Goal: Task Accomplishment & Management: Complete application form

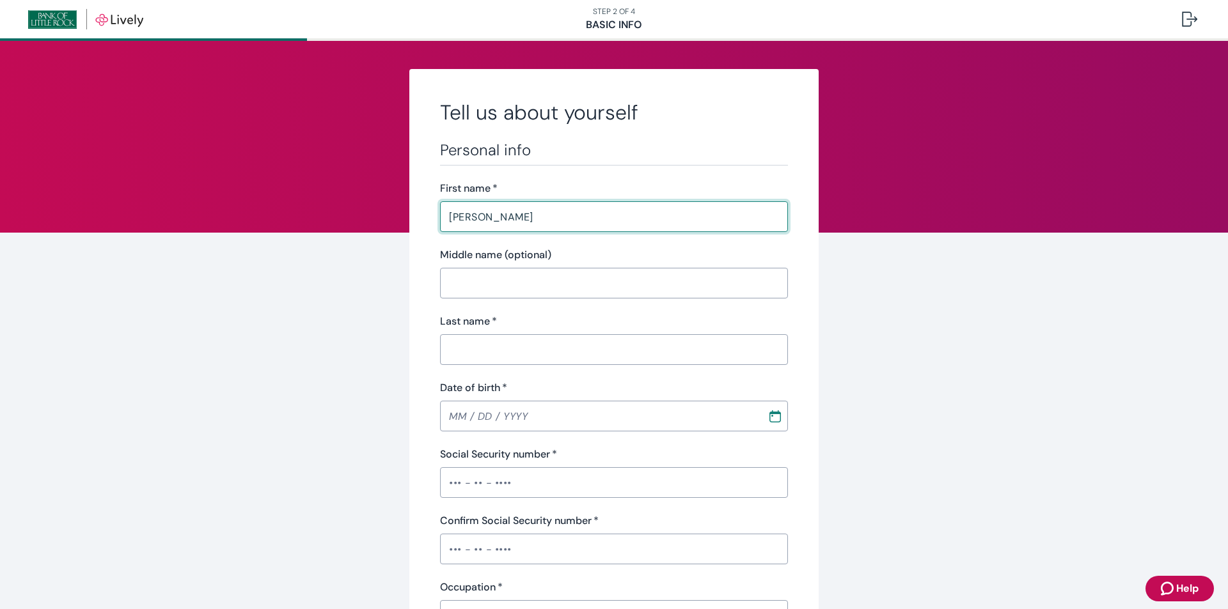
type input "[PERSON_NAME]"
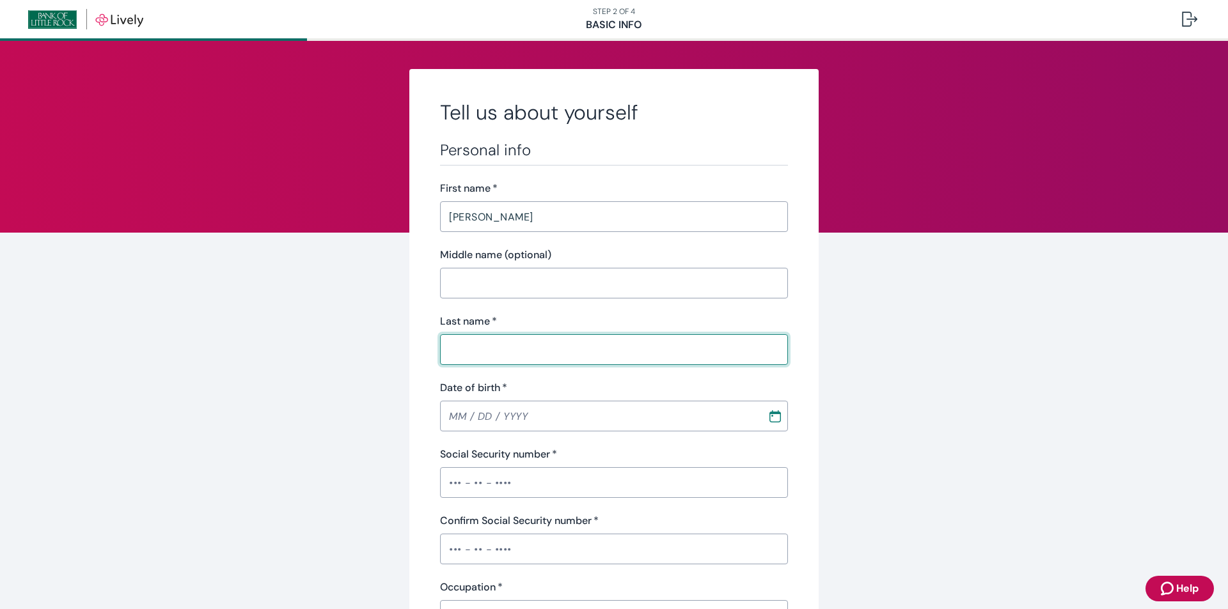
click at [530, 356] on input "Last name   *" at bounding box center [614, 350] width 348 height 26
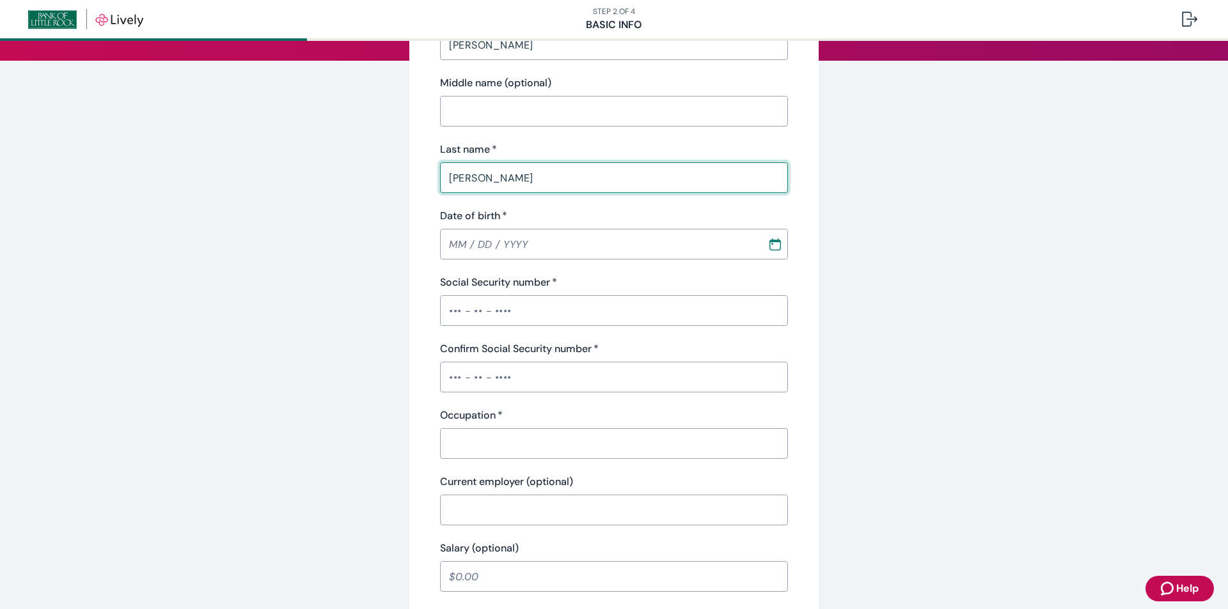
scroll to position [192, 0]
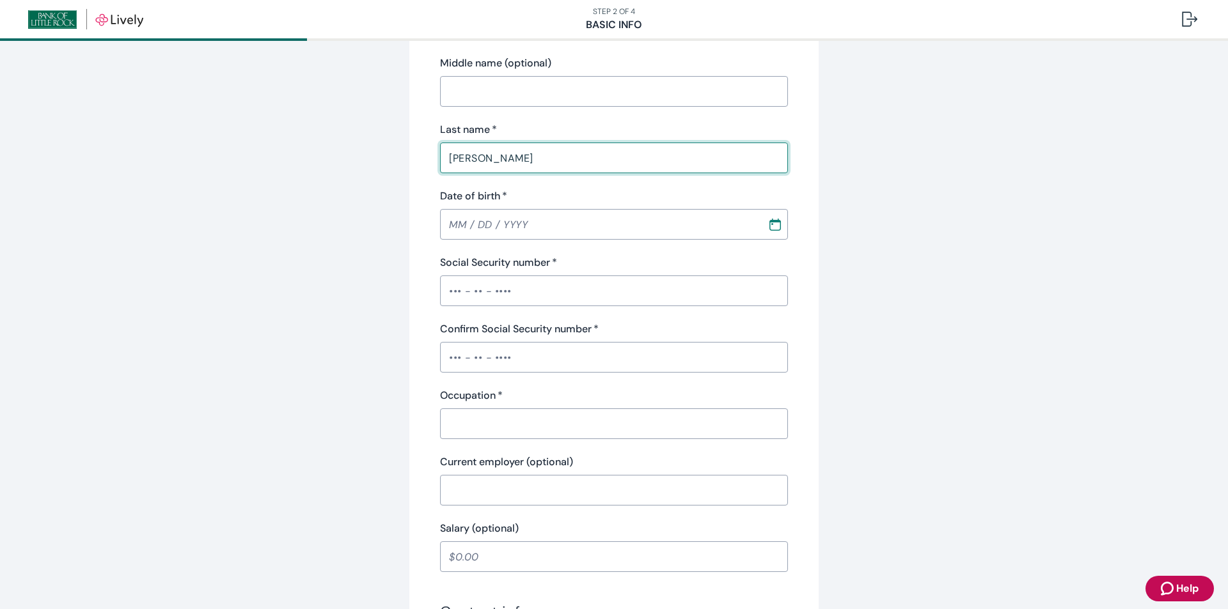
type input "[PERSON_NAME]"
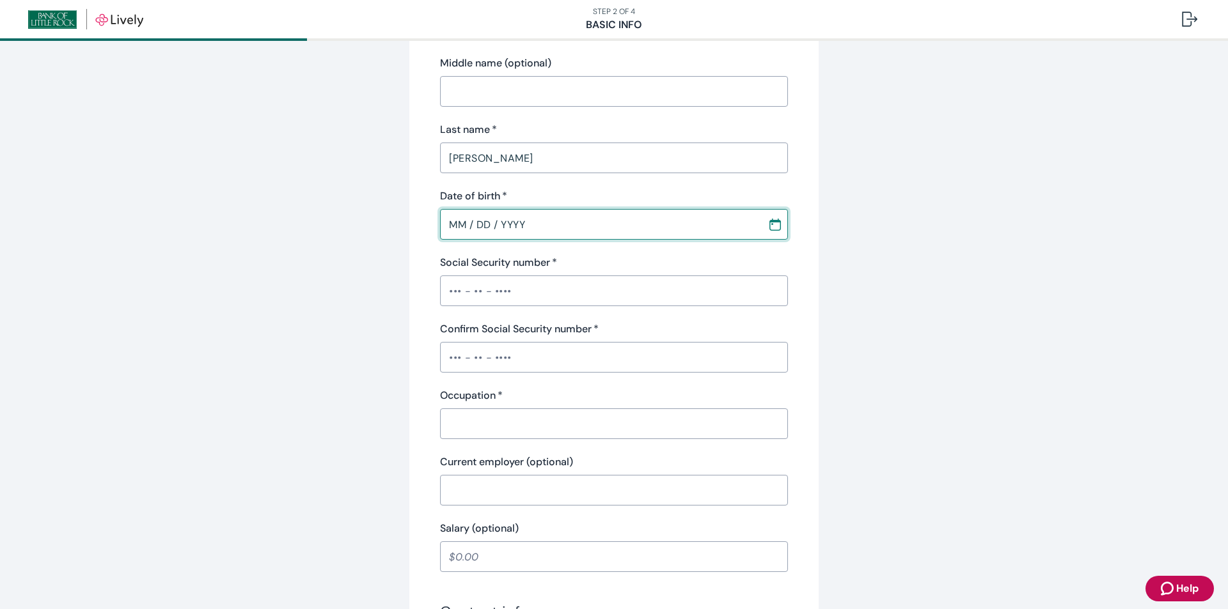
click at [468, 224] on input "MM / DD / YYYY" at bounding box center [599, 225] width 318 height 26
type input "[DATE]"
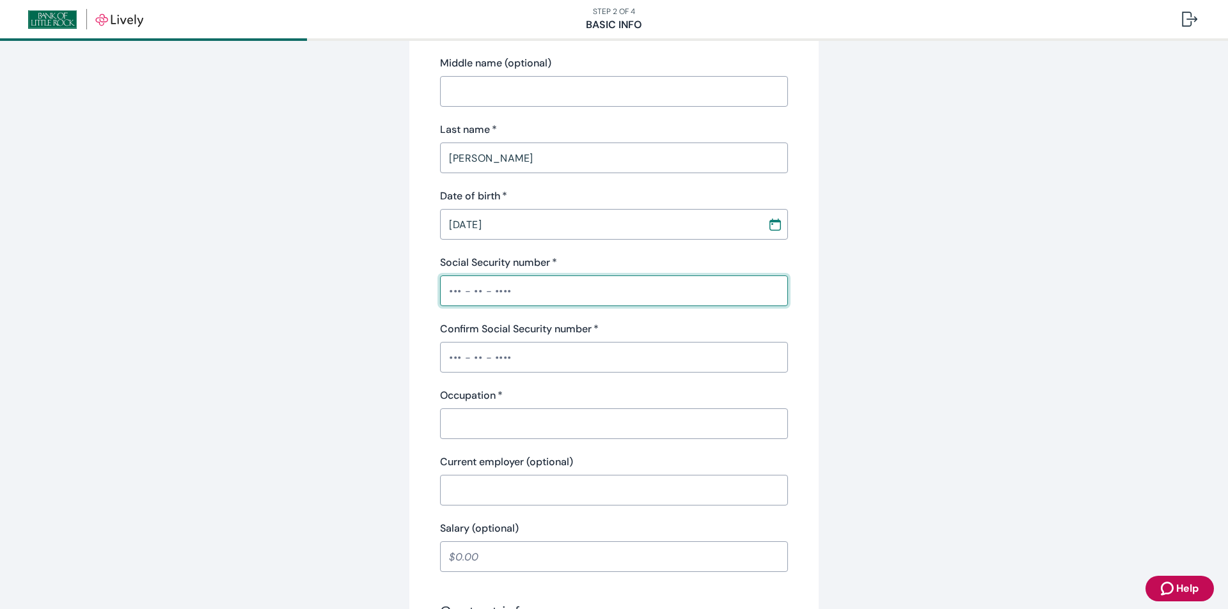
click at [456, 293] on input "Social Security number   *" at bounding box center [614, 291] width 348 height 26
type input "•••-••-5944"
click at [450, 356] on input "Confirm Social Security number   *" at bounding box center [614, 358] width 348 height 26
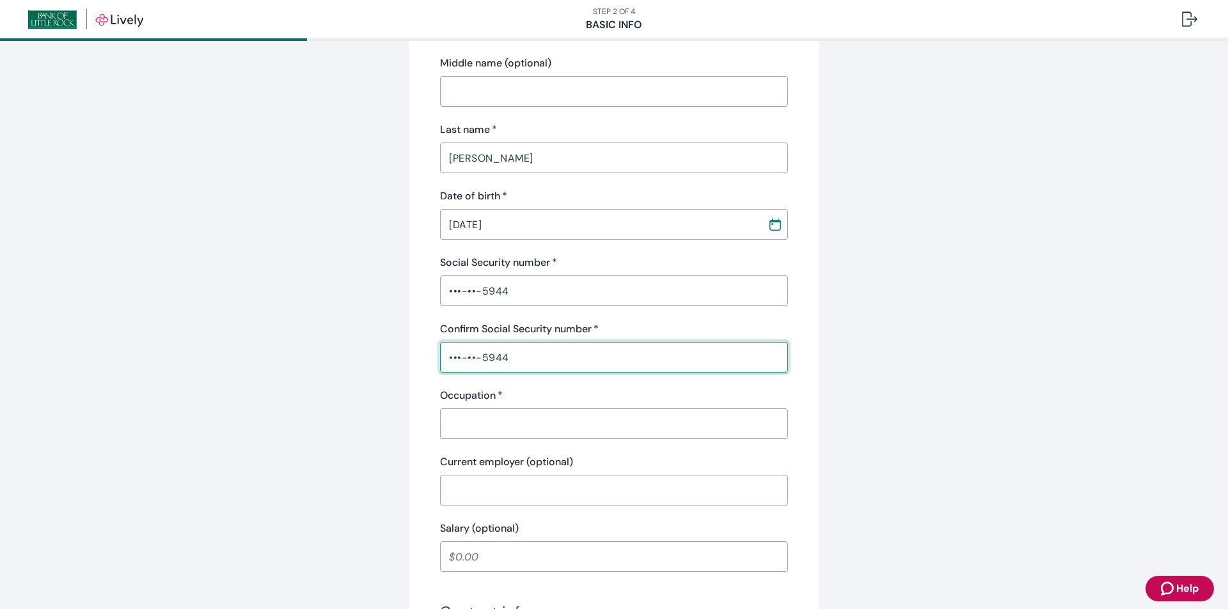
type input "•••-••-5944"
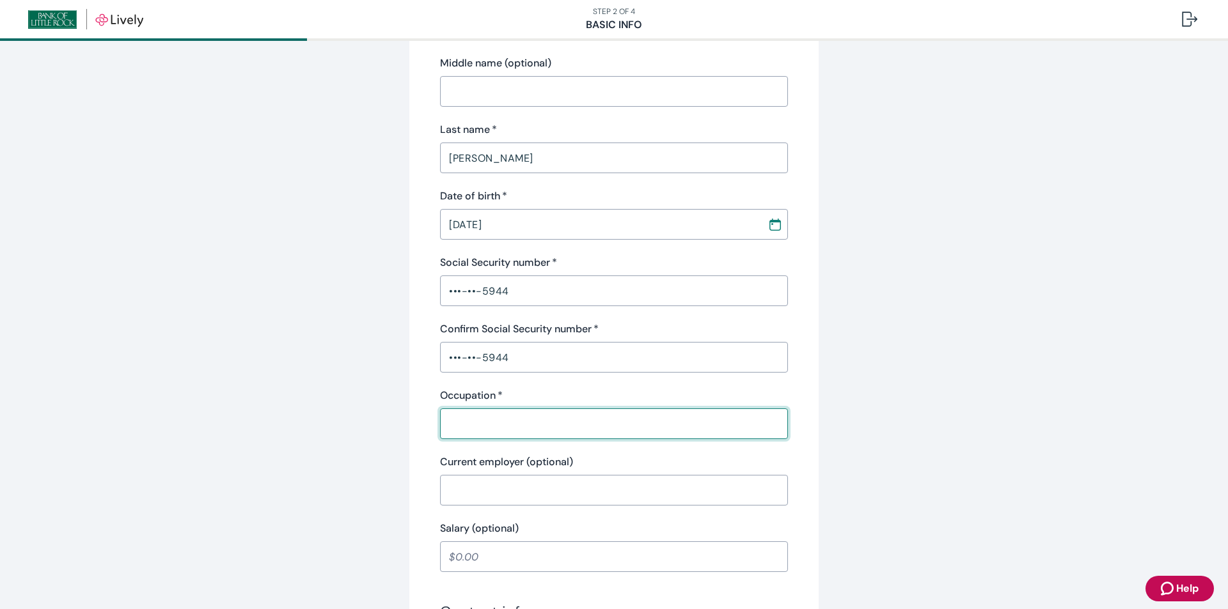
click at [479, 425] on input "Occupation   *" at bounding box center [614, 424] width 348 height 26
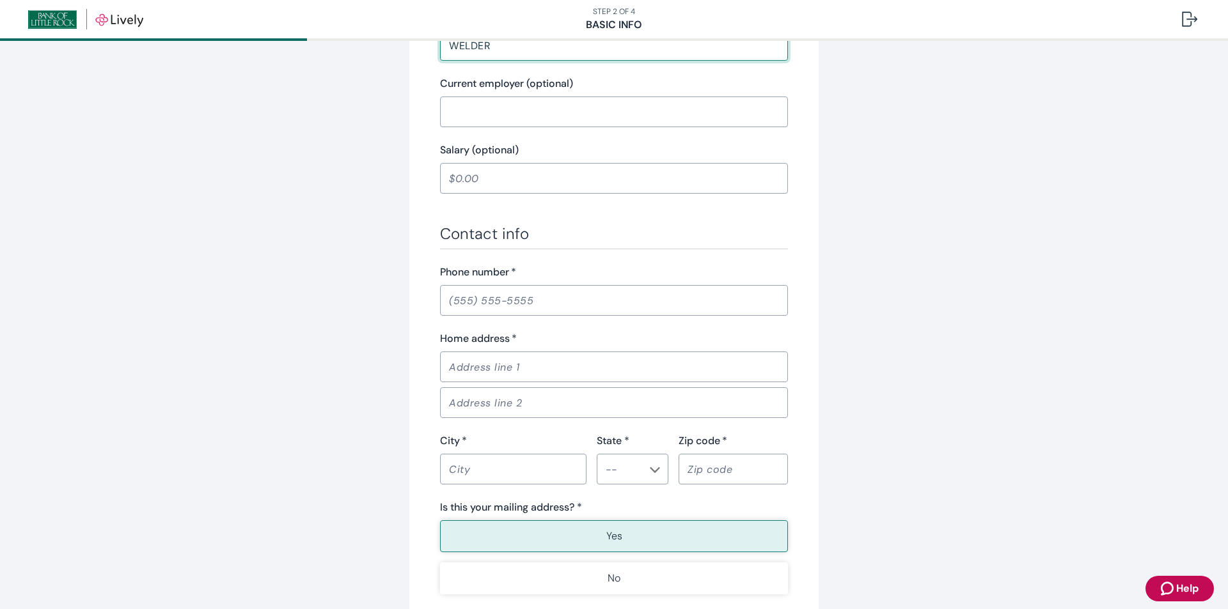
scroll to position [575, 0]
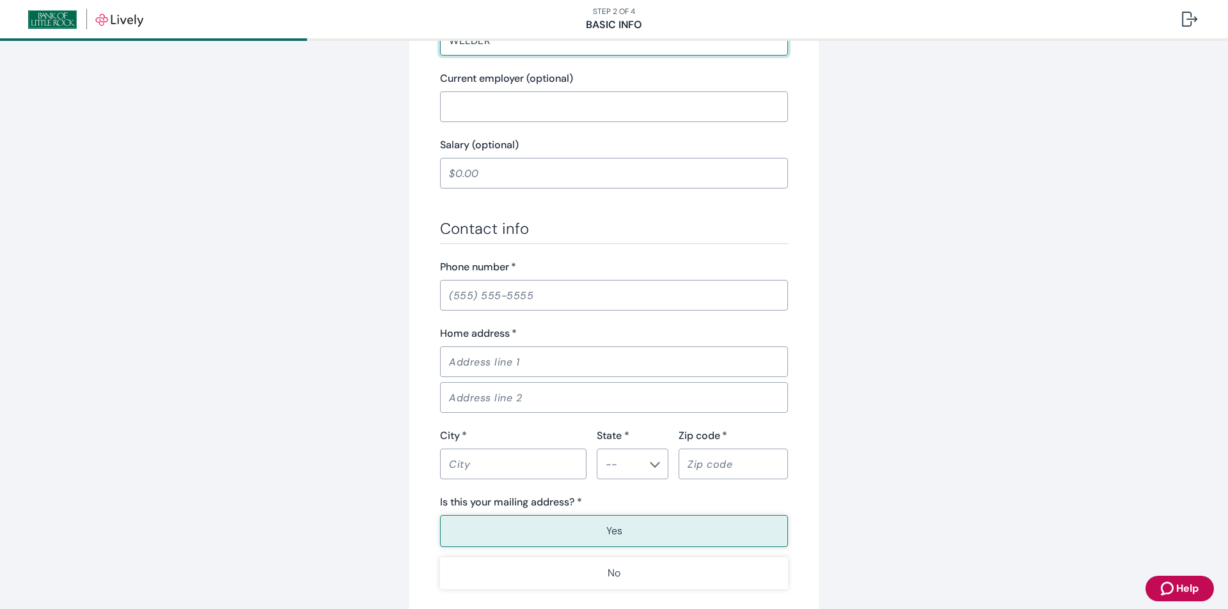
type input "WELDER"
click at [481, 298] on input "Phone number   *" at bounding box center [614, 296] width 348 height 26
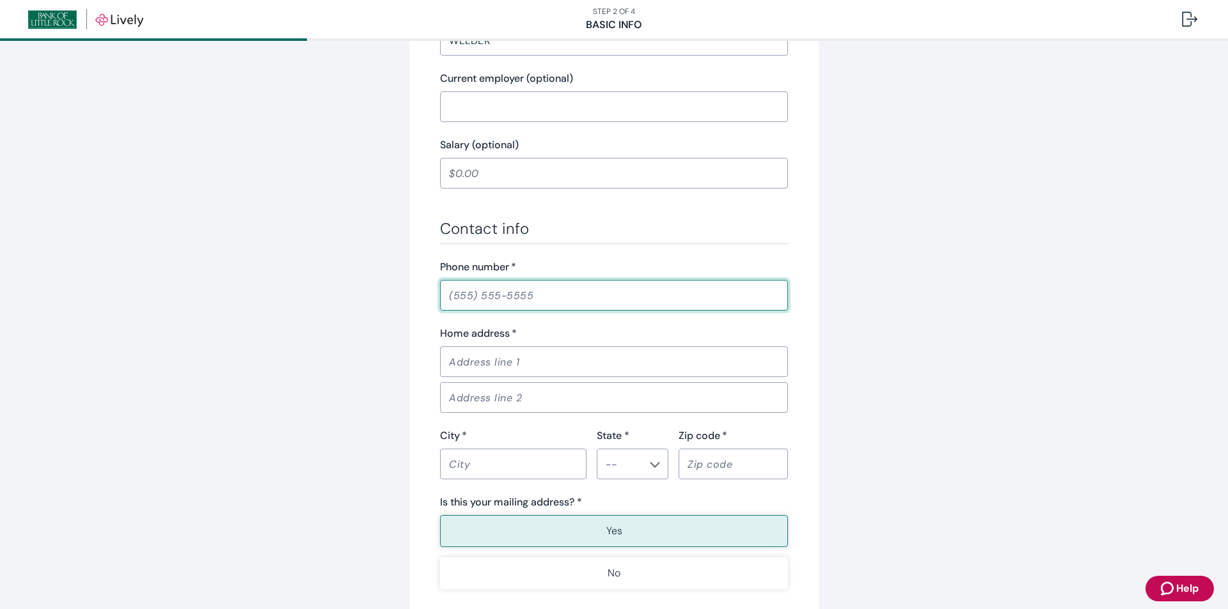
type input "[PHONE_NUMBER]"
type input "[STREET_ADDRESS]"
type input "[GEOGRAPHIC_DATA]"
type input "[US_STATE]"
type input "72847"
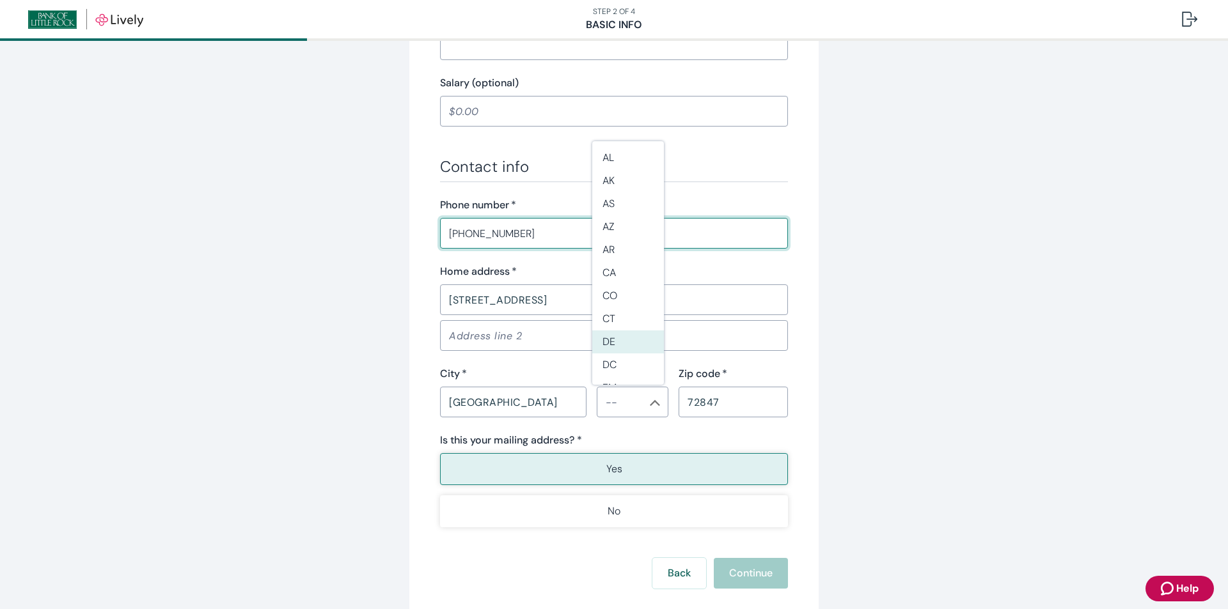
scroll to position [639, 0]
click at [619, 250] on li "AR" at bounding box center [628, 249] width 72 height 23
type input "AR"
click at [595, 461] on button "Yes" at bounding box center [614, 467] width 348 height 32
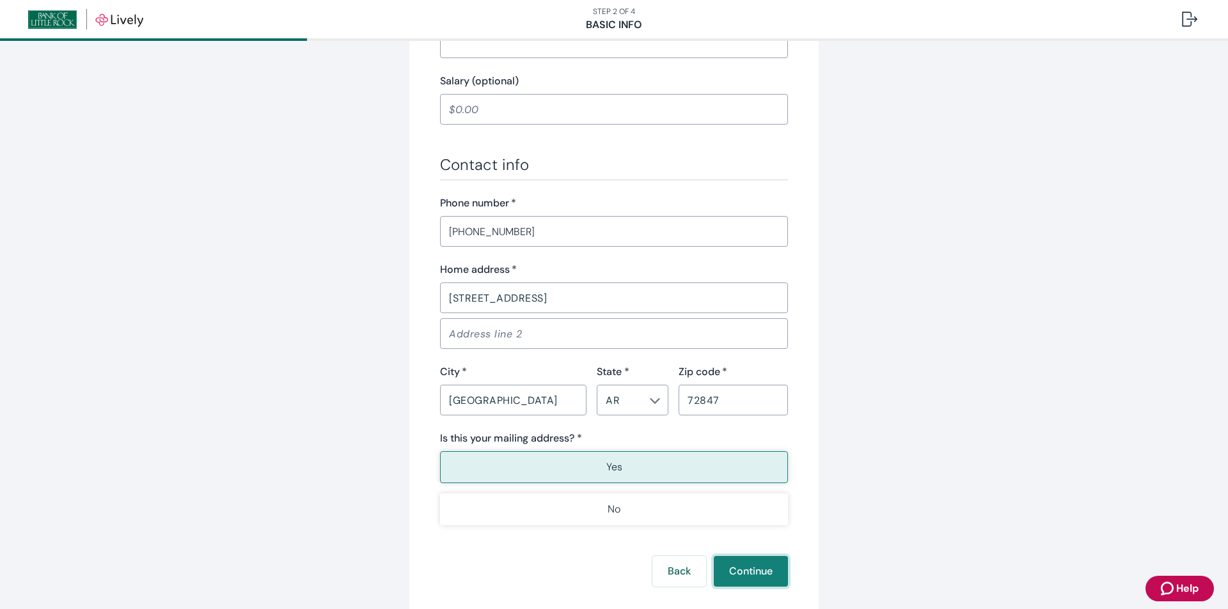
click at [749, 575] on button "Continue" at bounding box center [751, 571] width 74 height 31
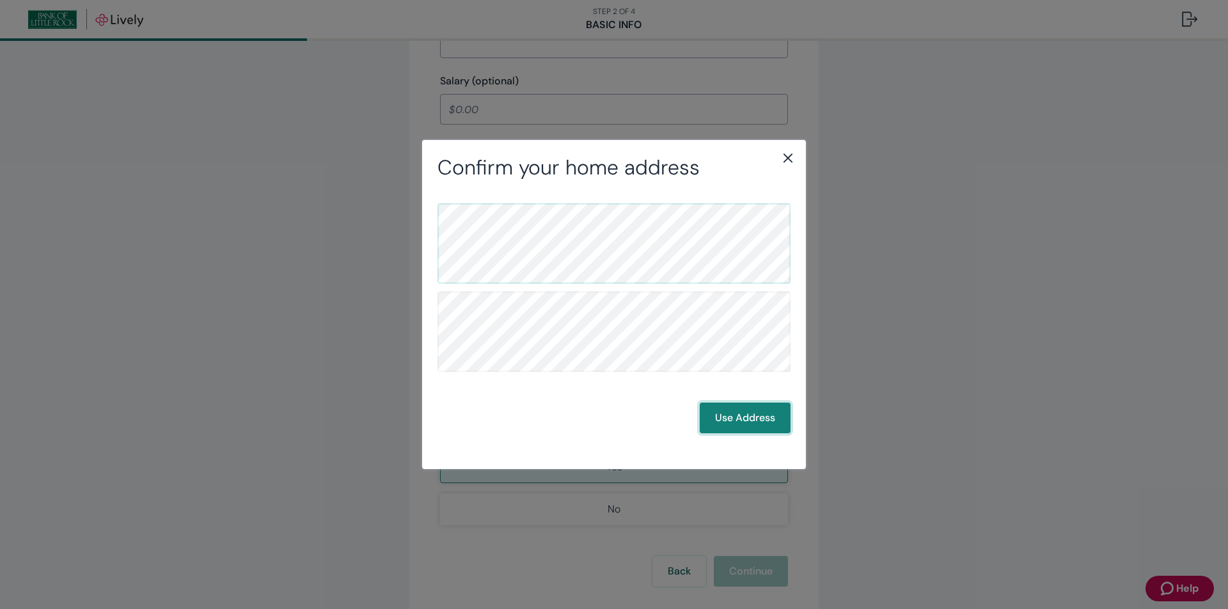
click at [742, 414] on button "Use Address" at bounding box center [744, 418] width 91 height 31
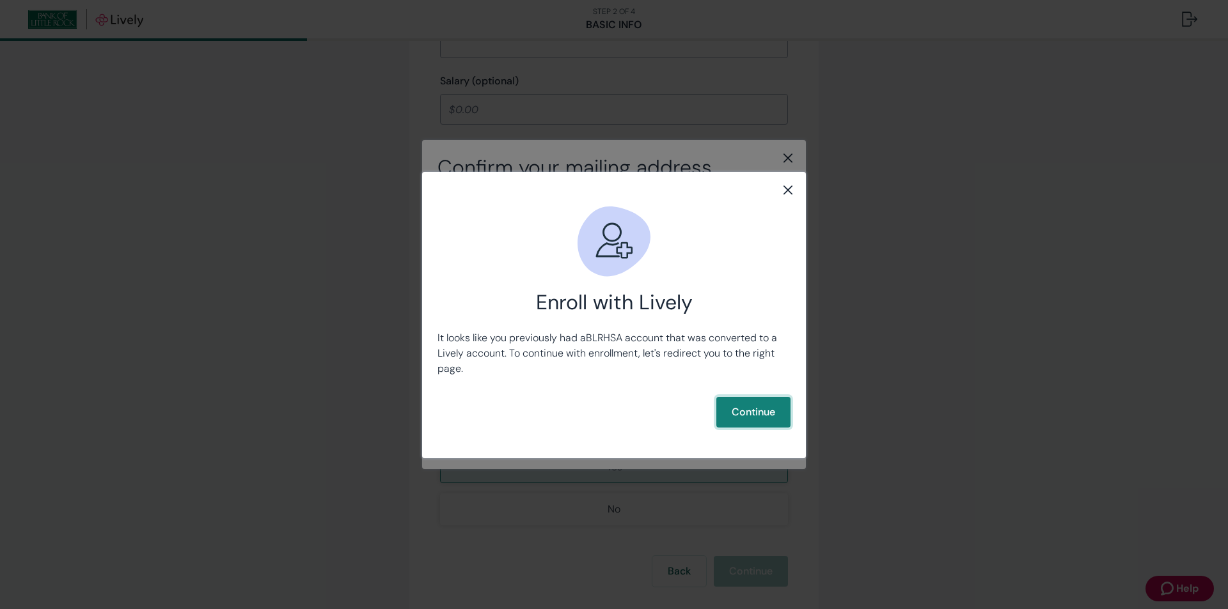
click at [742, 414] on button "Continue" at bounding box center [753, 412] width 74 height 31
